Goal: Task Accomplishment & Management: Manage account settings

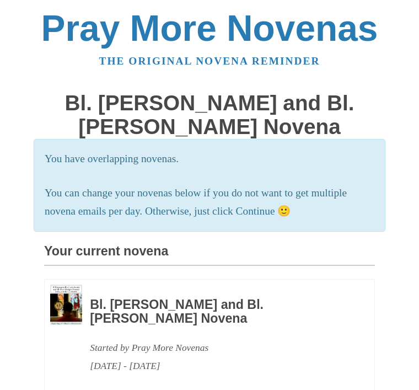
click at [295, 206] on p "You can change your novenas below if you do not want to get multiple novena ema…" at bounding box center [210, 202] width 330 height 36
click at [265, 207] on p "You can change your novenas below if you do not want to get multiple novena ema…" at bounding box center [210, 202] width 330 height 36
click at [296, 212] on p "You can change your novenas below if you do not want to get multiple novena ema…" at bounding box center [210, 202] width 330 height 36
click at [257, 205] on p "You can change your novenas below if you do not want to get multiple novena ema…" at bounding box center [210, 202] width 330 height 36
click at [127, 208] on p "You can change your novenas below if you do not want to get multiple novena ema…" at bounding box center [210, 202] width 330 height 36
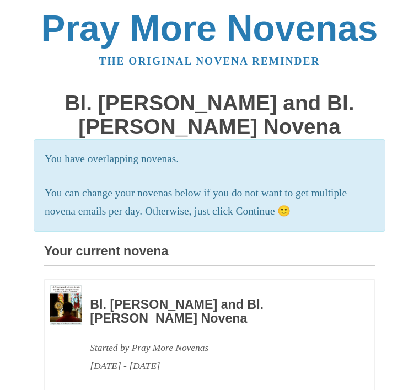
click at [251, 196] on p "You can change your novenas below if you do not want to get multiple novena ema…" at bounding box center [210, 202] width 330 height 36
click at [144, 247] on h3 "Your current novena" at bounding box center [209, 255] width 331 height 22
click at [280, 211] on p "You can change your novenas below if you do not want to get multiple novena ema…" at bounding box center [210, 202] width 330 height 36
click at [145, 252] on h3 "Your current novena" at bounding box center [209, 255] width 331 height 22
click at [177, 244] on h3 "Your current novena" at bounding box center [209, 255] width 331 height 22
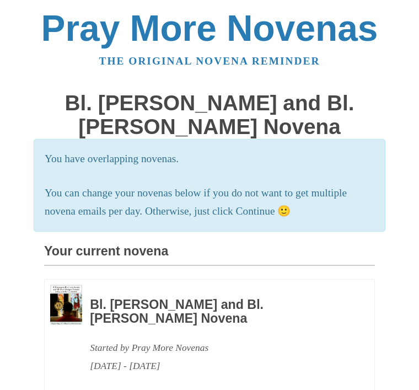
click at [300, 205] on p "You can change your novenas below if you do not want to get multiple novena ema…" at bounding box center [210, 202] width 330 height 36
click at [251, 218] on section "You have overlapping novenas. You can change your novenas below if you do not w…" at bounding box center [210, 185] width 352 height 93
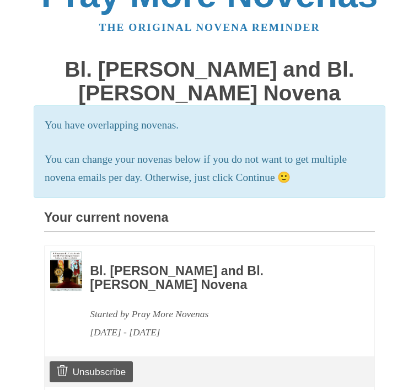
scroll to position [56, 0]
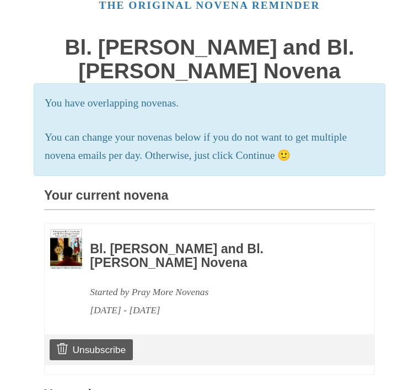
click at [177, 301] on div "[DATE] - [DATE]" at bounding box center [217, 310] width 255 height 18
click at [146, 278] on div "Bl. [PERSON_NAME] and Bl. [PERSON_NAME] Novena Started by Pray More Novenas [DA…" at bounding box center [217, 274] width 255 height 90
click at [132, 184] on div "You have overlapping novenas. You can change your novenas below if you do not w…" at bounding box center [209, 343] width 331 height 521
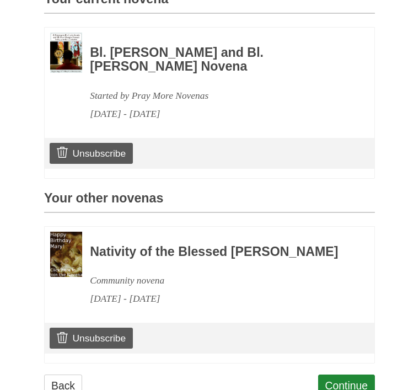
scroll to position [261, 0]
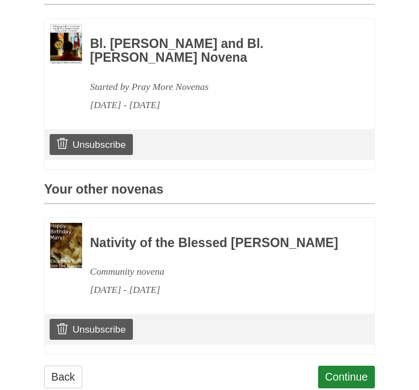
click at [350, 386] on link "Continue" at bounding box center [346, 377] width 57 height 23
